Goal: Register for event/course

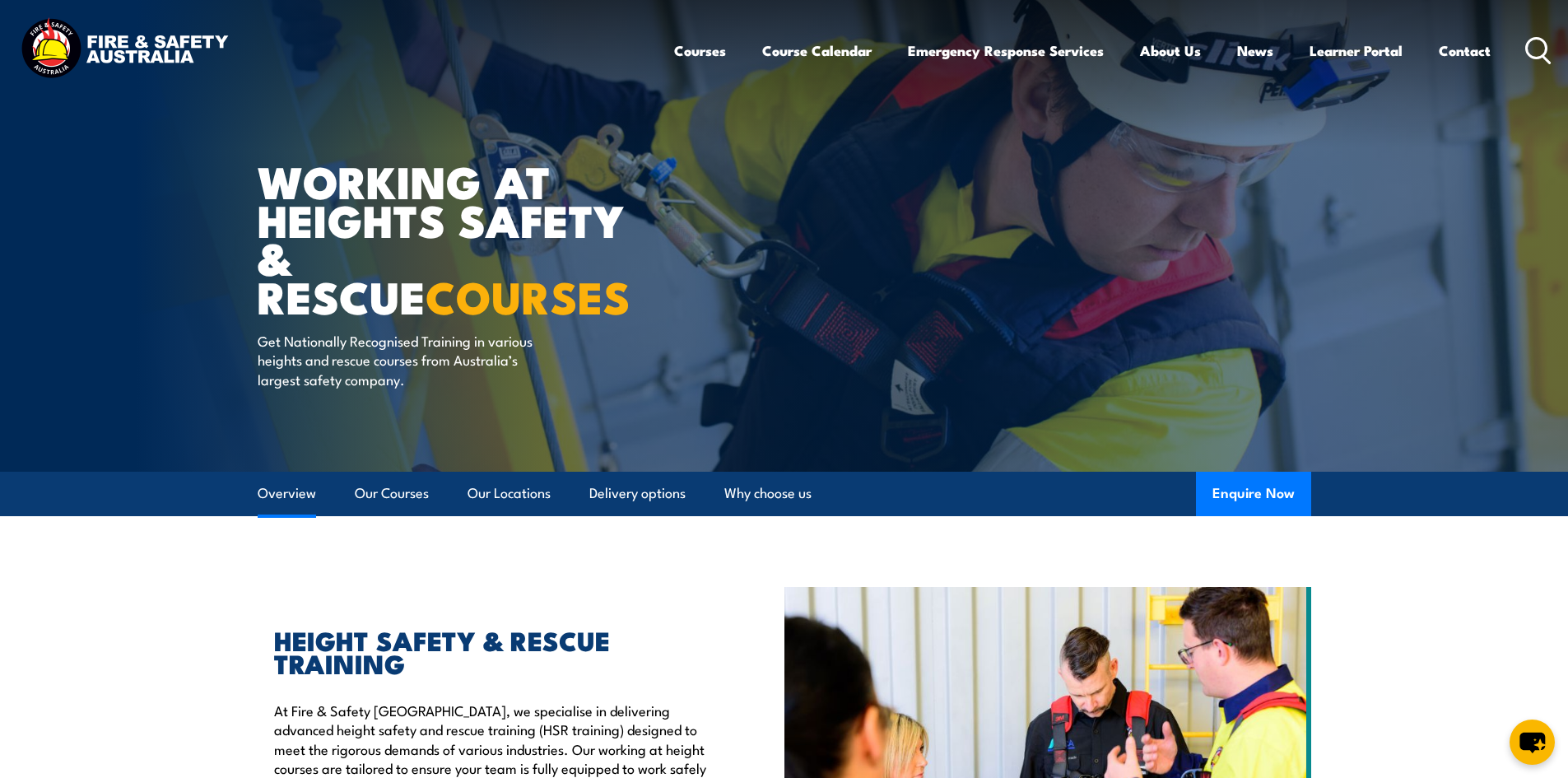
click at [299, 490] on link "Overview" at bounding box center [287, 494] width 58 height 44
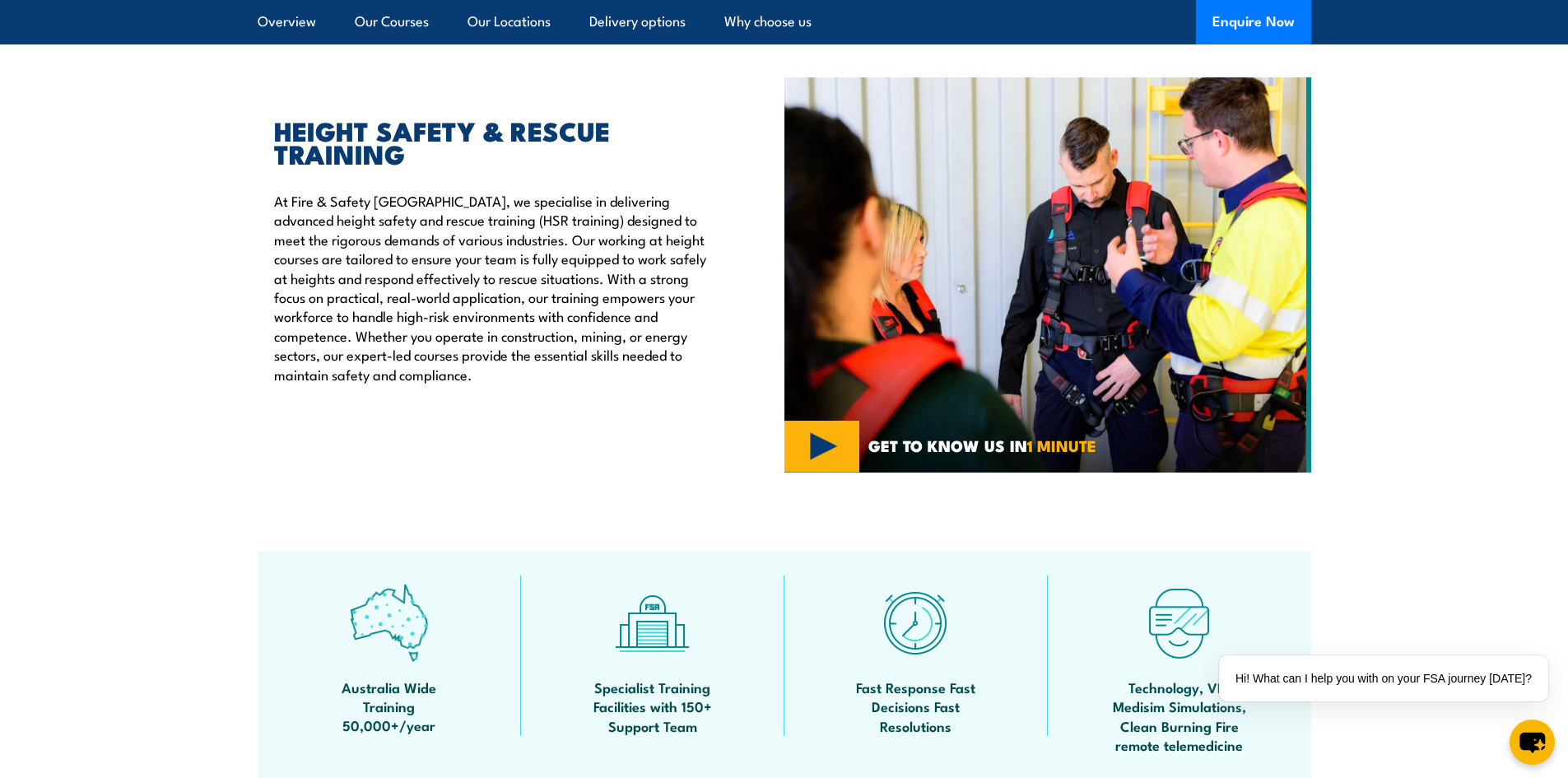
scroll to position [516, 0]
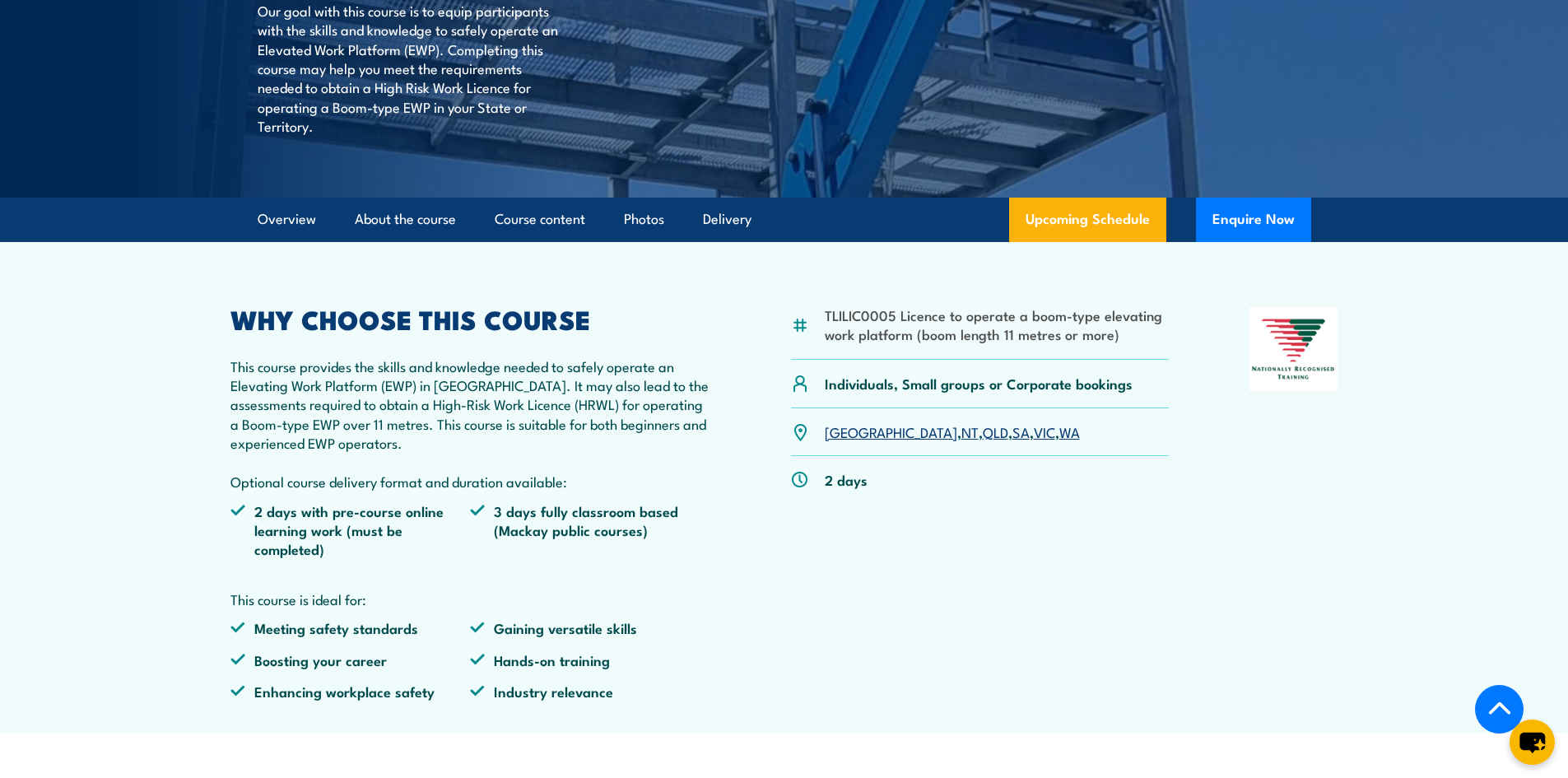
scroll to position [494, 0]
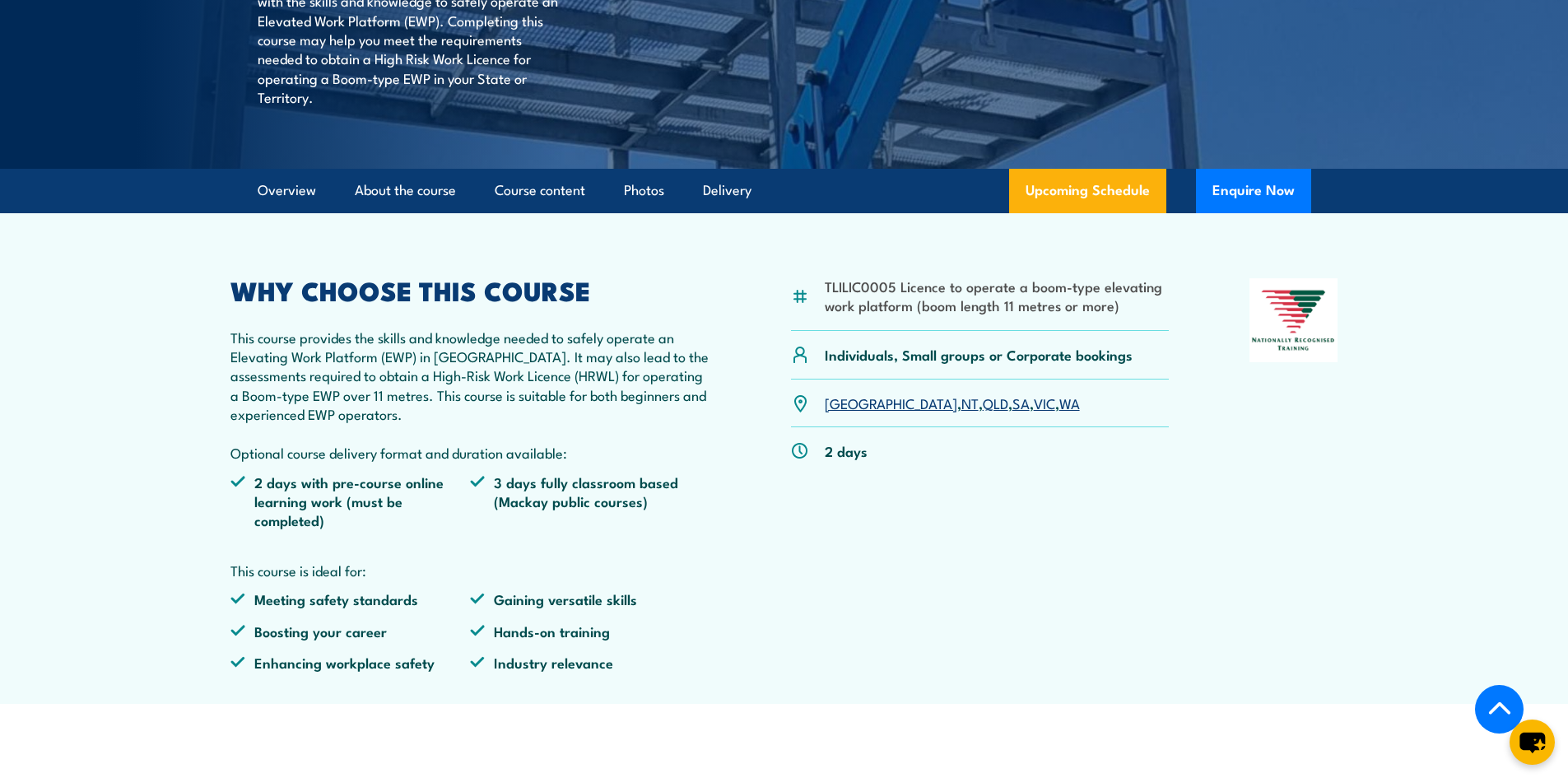
click at [1059, 403] on link "WA" at bounding box center [1069, 402] width 21 height 20
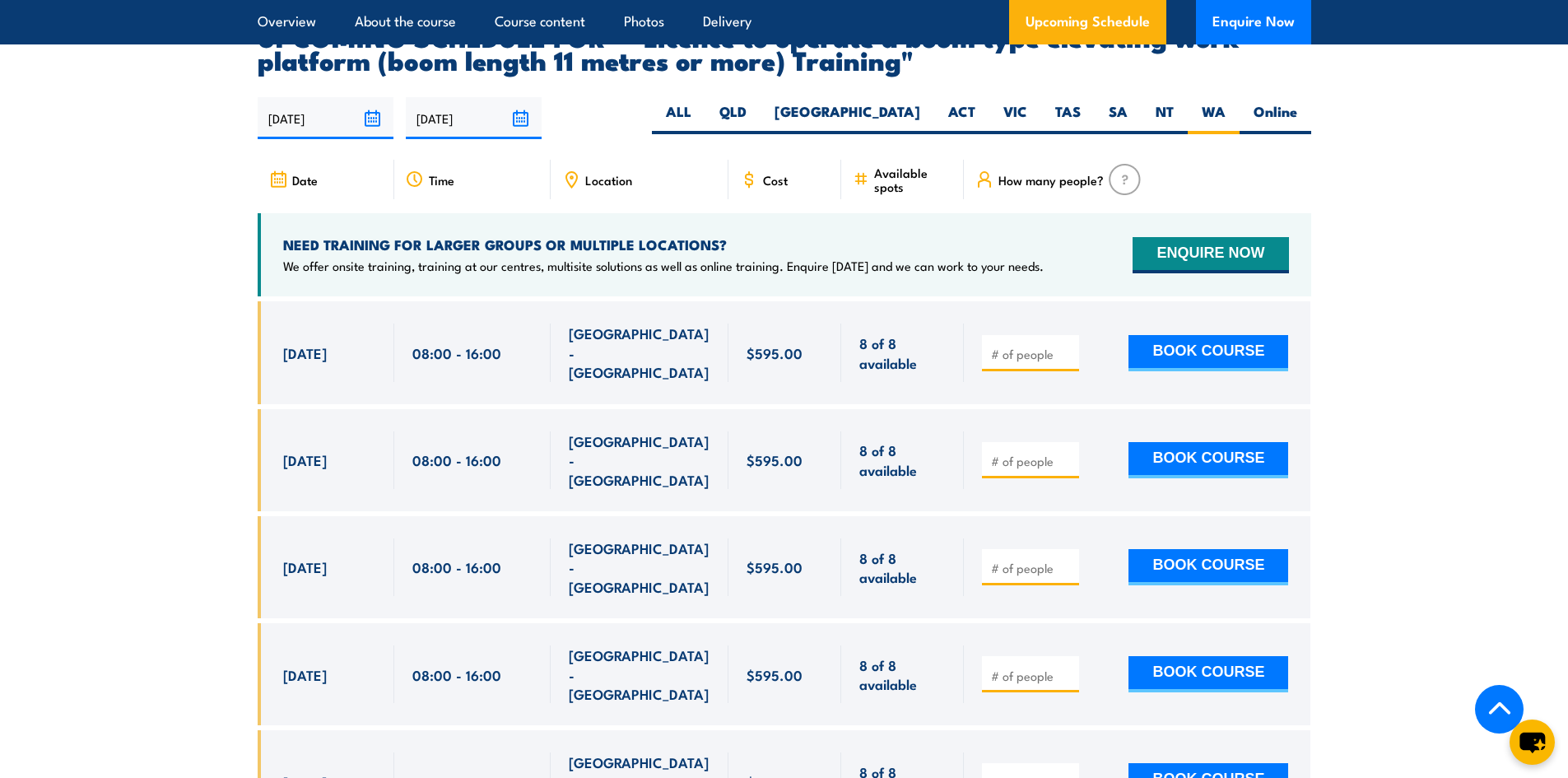
scroll to position [2903, 0]
